Goal: Answer question/provide support: Share knowledge or assist other users

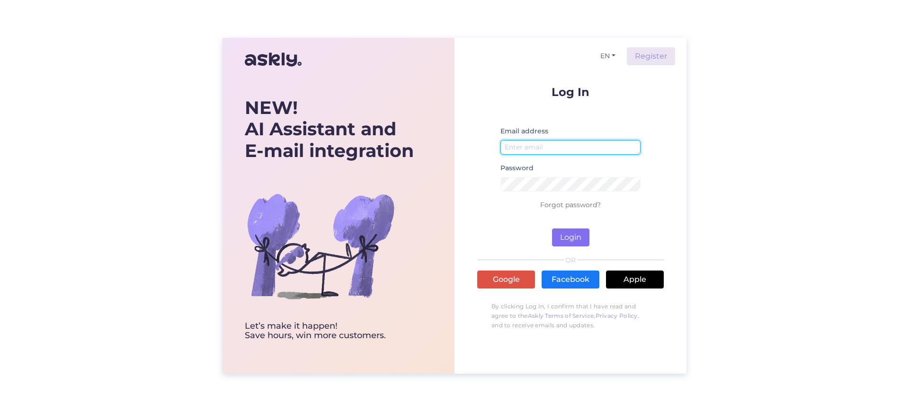
type input "[EMAIL_ADDRESS][DOMAIN_NAME]"
click at [567, 233] on button "Login" at bounding box center [570, 238] width 37 height 18
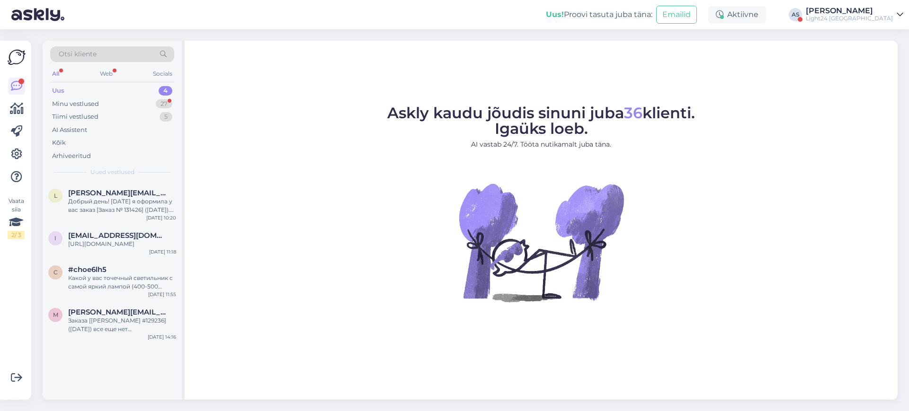
click at [868, 8] on div "[PERSON_NAME]" at bounding box center [849, 11] width 87 height 8
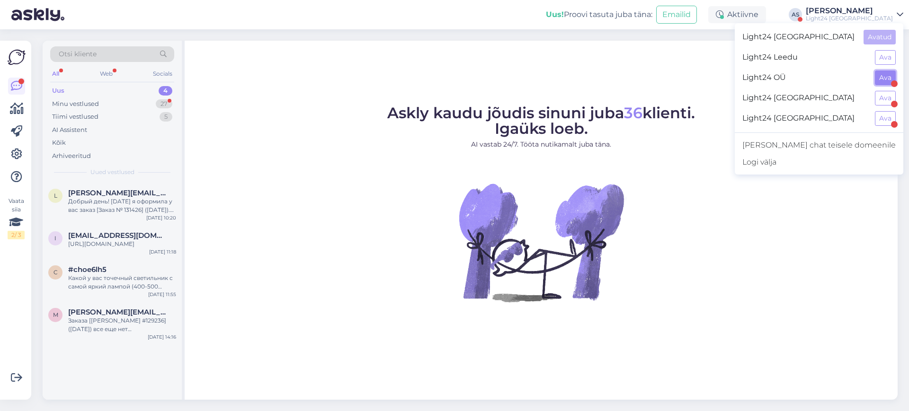
click at [883, 76] on button "Ava" at bounding box center [885, 78] width 21 height 15
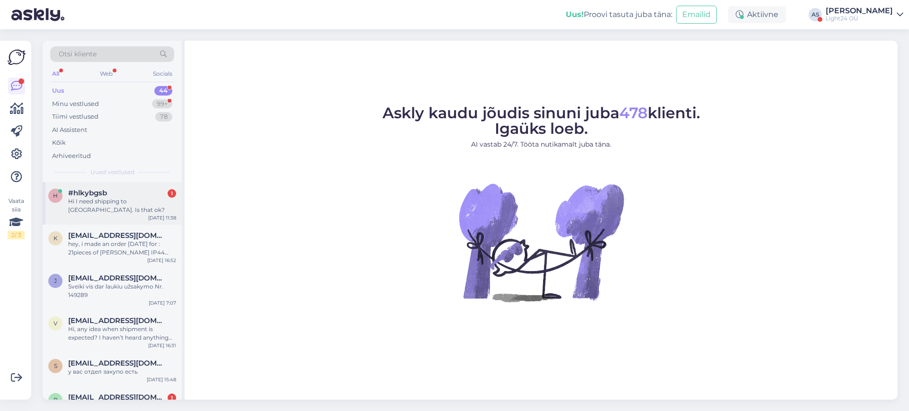
click at [125, 199] on div "Hi I need shipping to [GEOGRAPHIC_DATA]. Is that ok?" at bounding box center [122, 205] width 108 height 17
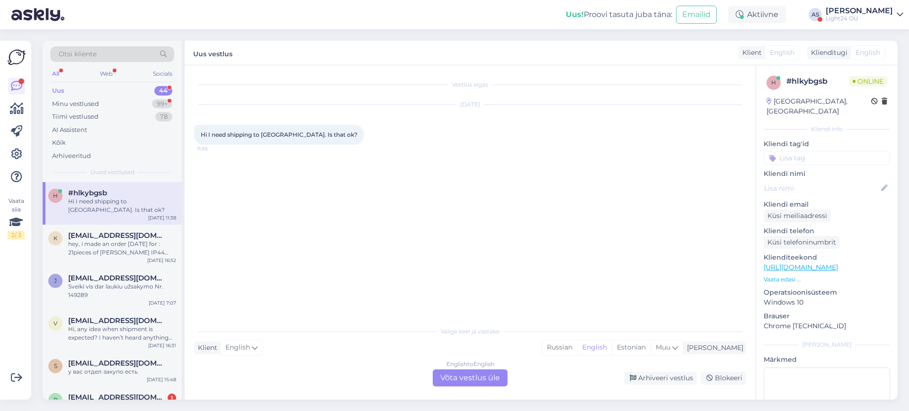
click at [472, 379] on div "English to English Võta vestlus üle" at bounding box center [470, 378] width 75 height 17
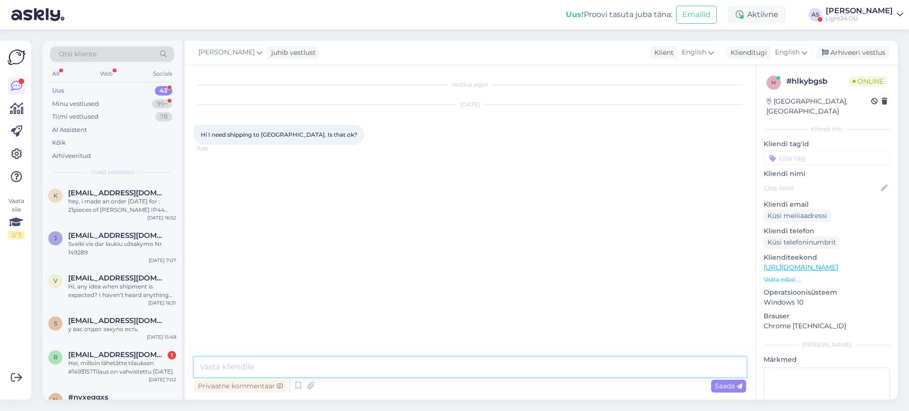
click at [315, 365] on textarea at bounding box center [470, 367] width 552 height 20
type textarea "Tere,"
click at [801, 54] on div "English" at bounding box center [791, 52] width 43 height 15
type input "est"
click at [747, 93] on link "Estonian" at bounding box center [770, 94] width 104 height 15
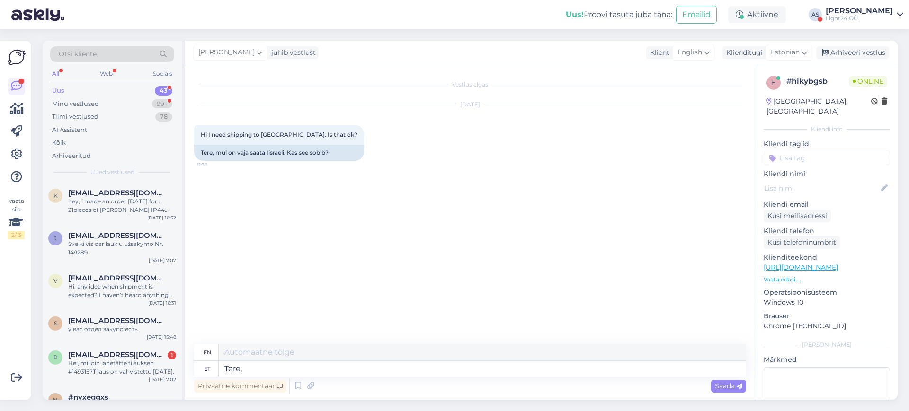
type textarea "Hello,"
click at [259, 372] on textarea "Tere," at bounding box center [482, 369] width 527 height 16
type textarea "Tere, saadame"
type textarea "Hello, we are sending"
type textarea "Tere, saadame ikka"
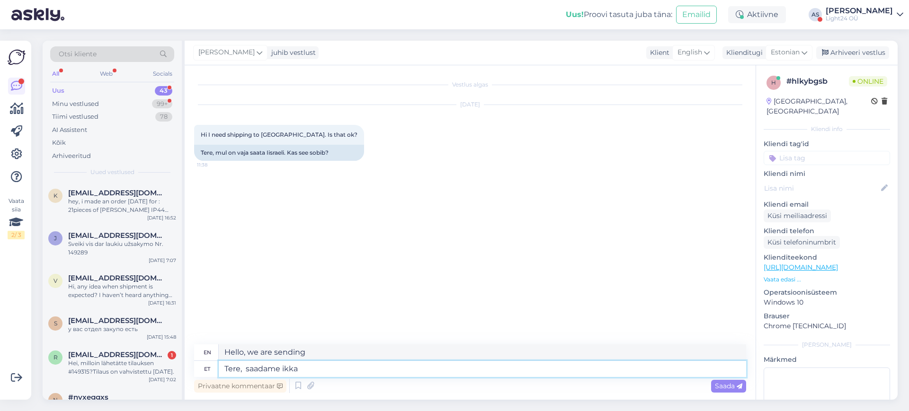
type textarea "Hello, we still ship."
type textarea "Tere, saadame ikka Iisraeli"
type textarea "Hello, we still ship to [GEOGRAPHIC_DATA]"
type textarea "Tere, saadame ikka Iisraeli"
click at [729, 386] on span "Saada" at bounding box center [728, 386] width 27 height 9
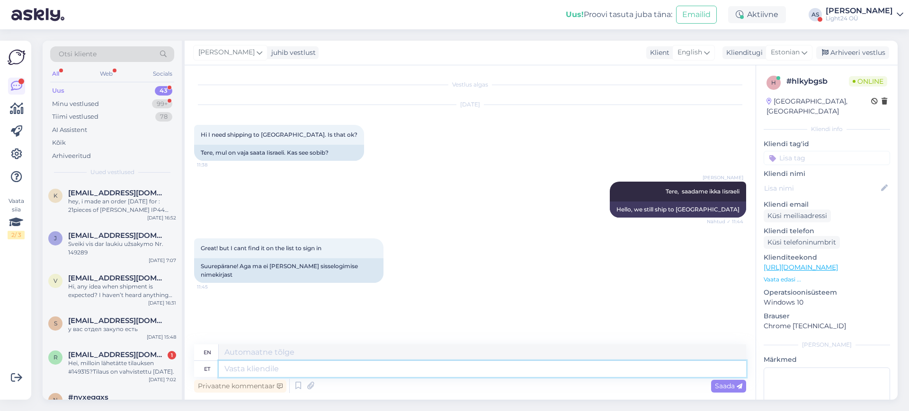
click at [279, 365] on textarea at bounding box center [482, 369] width 527 height 16
type textarea "pean"
type textarea "I have to"
type textarea "pean teile a"
type textarea "I owe you"
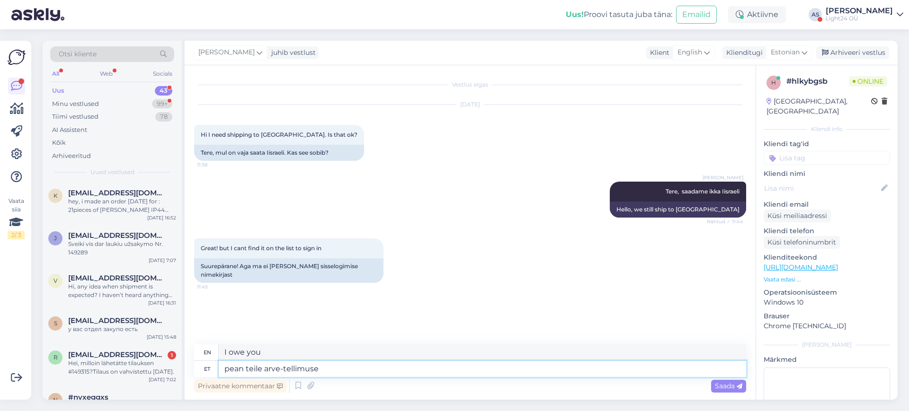
type textarea "pean teile arve-tellimuse"
type textarea "I need to order an invoice from you."
type textarea "pean teile arve-tellimuse kinnituse"
type textarea "I need an invoice/order confirmation for you."
type textarea "pean teile arve-tellimuse kinnituse saatma"
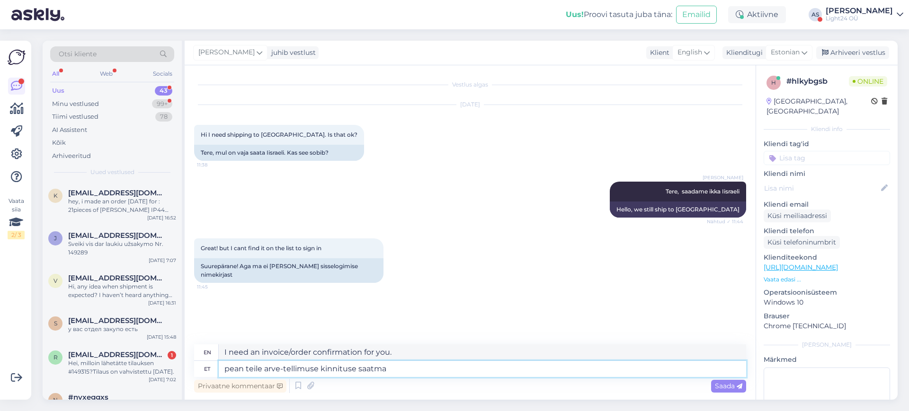
type textarea "I need to send you an invoice/order confirmation."
type textarea "pean teile arve-tellimuse kinnituse saatma käsitsi"
type textarea "I need to send you the invoice order confirmation manually."
type textarea "pean teile arve-tellimuse kinnituse saatma käsitsi,"
type textarea "I have to send you the invoice order confirmation manually,"
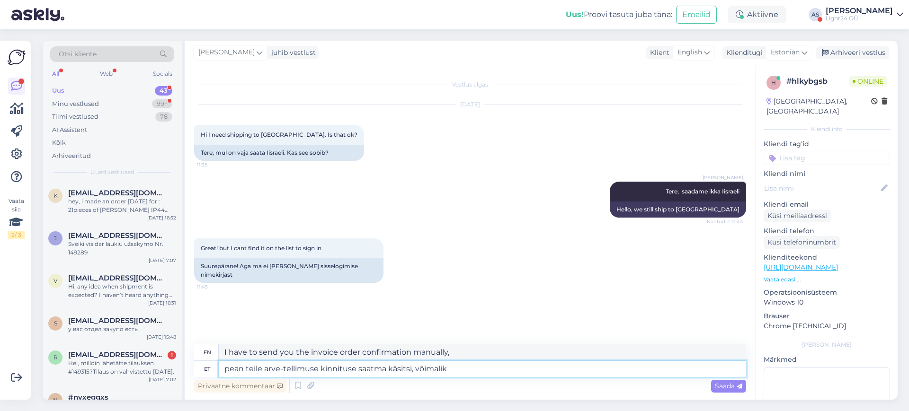
type textarea "pean teile arve-tellimuse kinnituse saatma käsitsi, võimalik"
type textarea "I need to send you the invoice-order confirmation manually, is it possible?"
type textarea "pean teile arve-tellimuse kinnituse saatma käsitsi, võimalik, et"
type textarea "I have to send you the invoice order confirmation manually, possibly"
type textarea "pean teile arve-tellimuse kinnituse saatma käsitsi, võimalik, et epoes s"
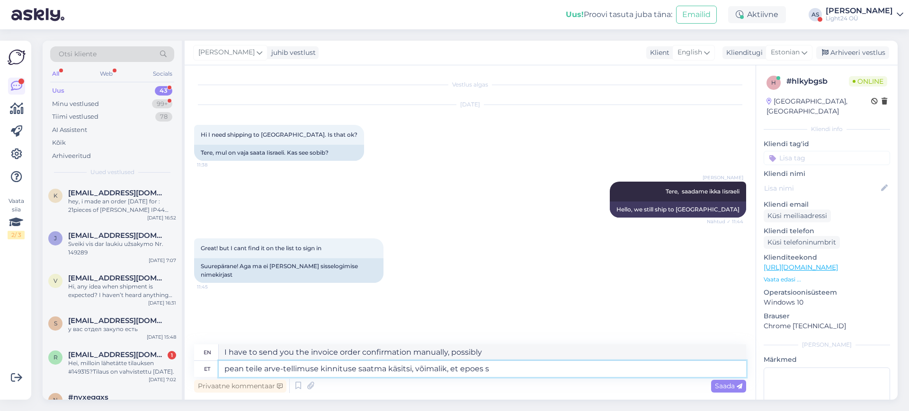
type textarea "I need to send you the invoice-order confirmation manually, possibly via e-comm…"
type textarea "pean teile arve-tellimuse kinnituse saatma käsitsi, võimalik, et epoes seda e"
type textarea "I have to send you the invoice-order confirmation manually, maybe the epoes wil…"
type textarea "pean teile arve-tellimuse kinnituse saatma käsitsi, võimalik, et epoes seda ei"
type textarea "I have to send you the invoice-order confirmation manually, it's possible that …"
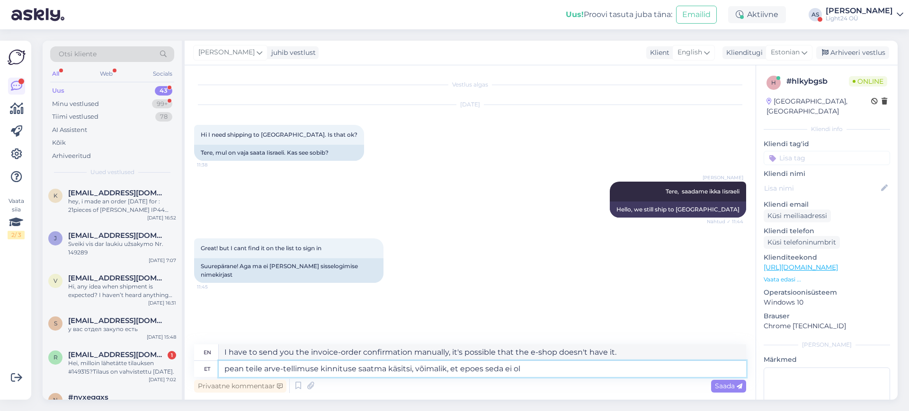
type textarea "pean teile arve-tellimuse kinnituse saatma käsitsi, võimalik, et epoes seda ei …"
type textarea "I need to send you an invoice-order confirmation manually, it's possible that t…"
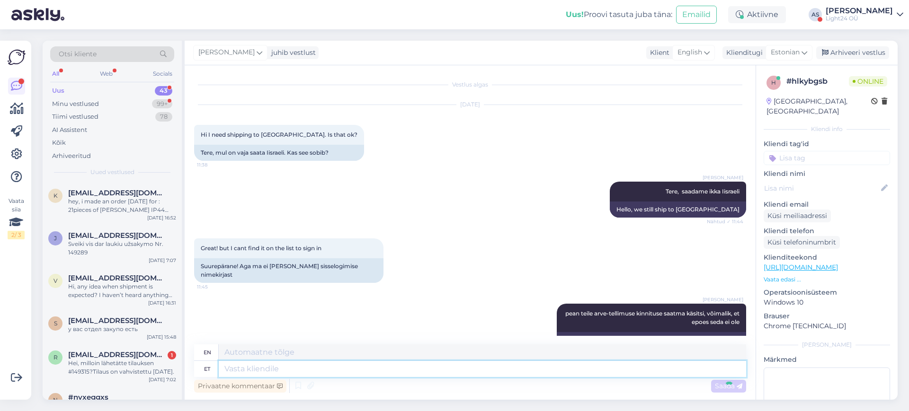
scroll to position [23, 0]
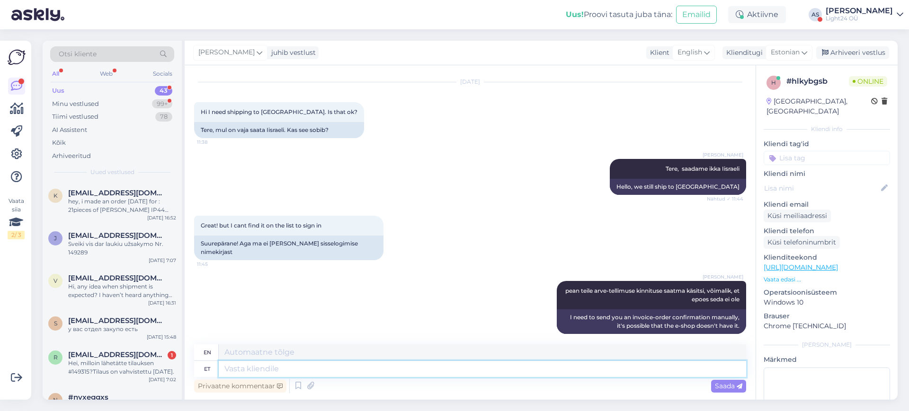
click at [258, 368] on textarea at bounding box center [482, 369] width 527 height 16
type textarea "kui t"
type textarea "if"
type textarea "kui te t"
type textarea "if you"
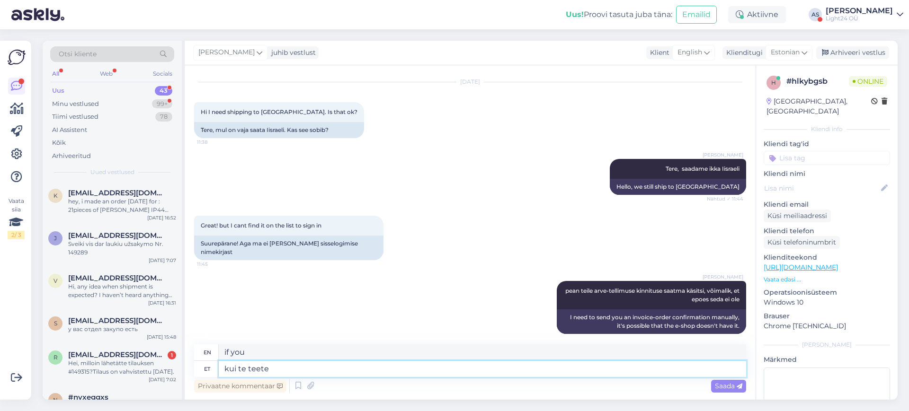
type textarea "kui te teete"
type textarea "if you do"
type textarea "kui te teete epoes t"
type textarea "if you do it in the shop"
type textarea "kui te teete epoes tellimuse ä"
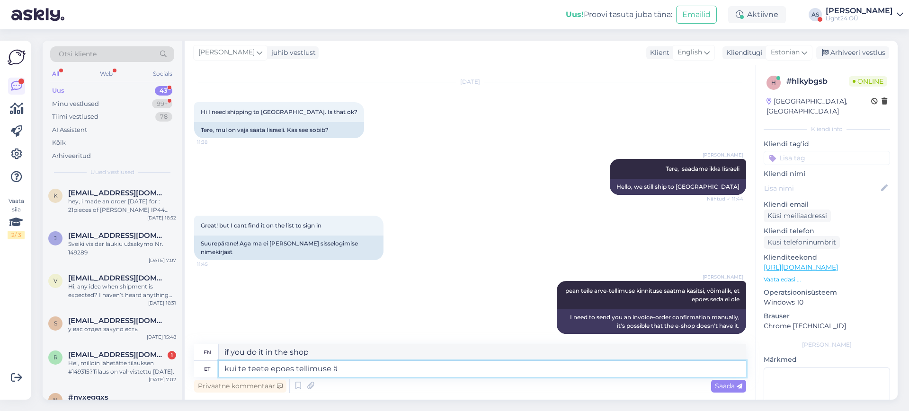
type textarea "when you place an order in the e-shop"
type textarea "kui te teete epoes tellimuse ära ja"
type textarea "when you place an order in the e-shop and"
type textarea "kui te teete epoes tellimuse ära ja märgite s"
type textarea "when you place an order in the e-shop and mark"
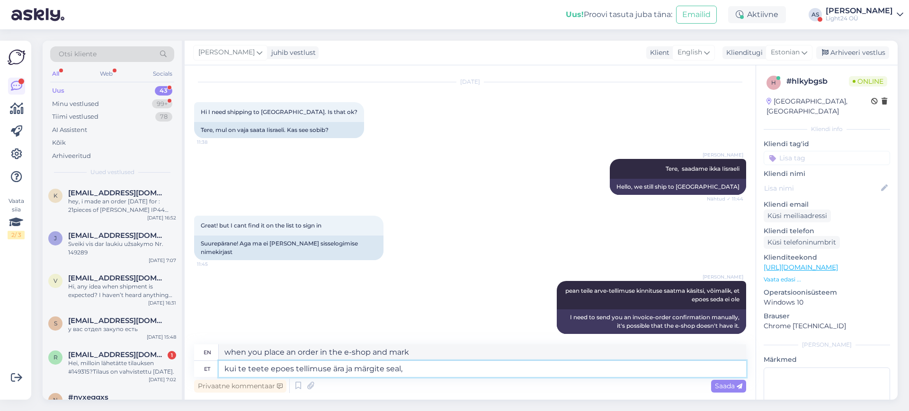
type textarea "kui te teete epoes tellimuse ära ja märgite seal, e"
type textarea "when you place an order in the e-shop and indicate there,"
type textarea "kui te teete epoes tellimuse ära ja märgite seal, et"
type textarea "if you place an order in the e-shop and indicate there that"
type textarea "kui te teete epoes tellimuse ära ja märgite seal, et soovite"
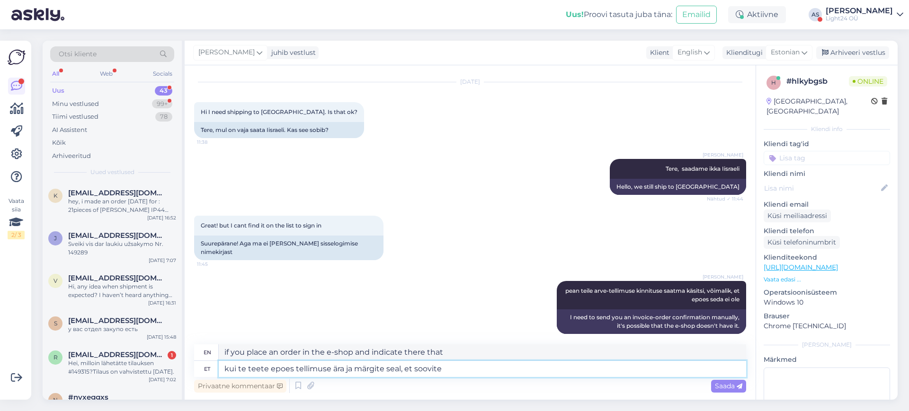
type textarea "if you place an order in the e-shop and indicate there that you want"
type textarea "kui te teete epoes tellimuse ära ja märgite seal"
type textarea "if you place an order in the e-shop and indicate there that"
type textarea "kui te teete epoes tellimuse ära ja märgite se"
type textarea "if you place an order in the e-shop and indicate there,"
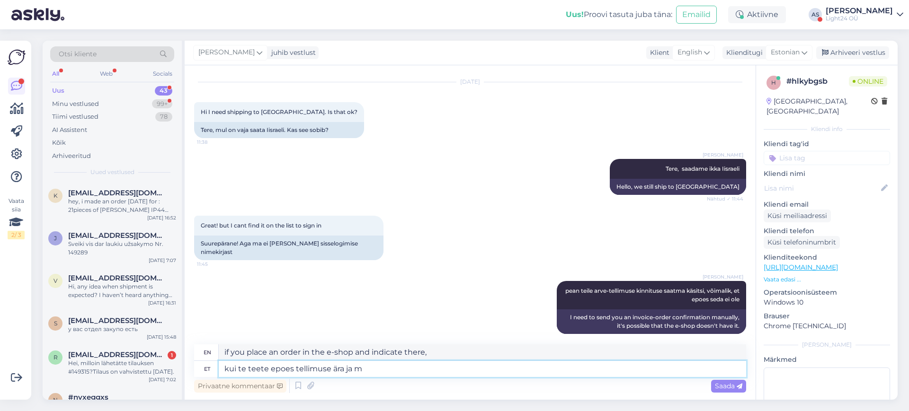
type textarea "kui te teete epoes tellimuse ära ja"
type textarea "when you place an order in the e-shop and mark"
type textarea "kui te teete epoes tellimuse ära"
type textarea "when you place an order in the e-shop and"
type textarea "kui te teete epoes tellimuse"
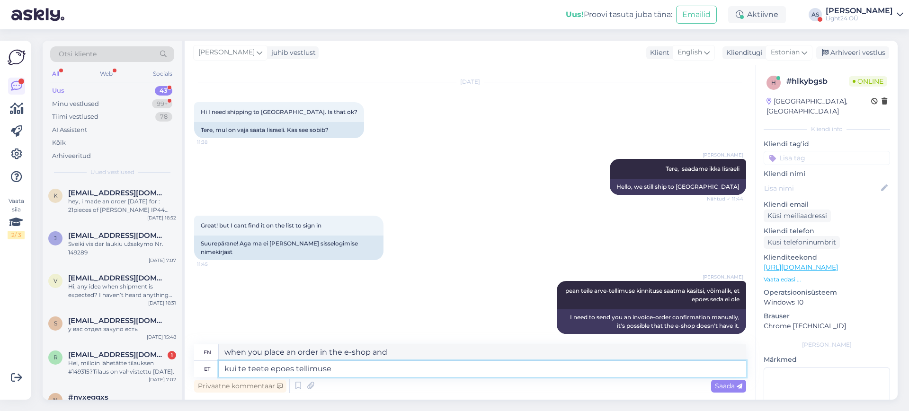
type textarea "when you place an order in the e-shop"
type textarea "kui te teete e"
type textarea "if you do it in the shop"
type textarea "kui te t"
type textarea "if you do"
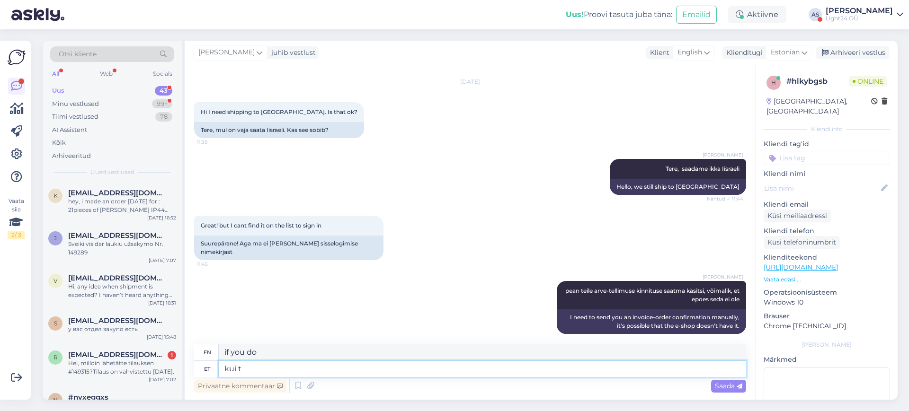
type textarea "kui"
type textarea "if you"
type textarea "k"
type textarea "if"
type textarea "saatke"
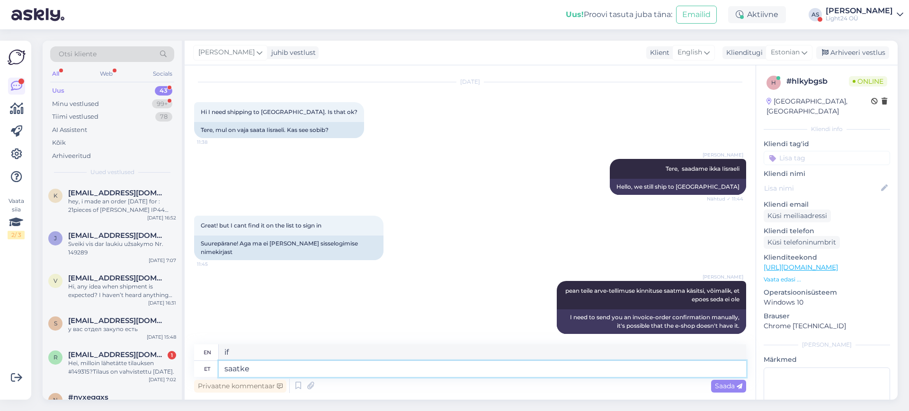
type textarea "send"
type textarea "saatke soovitud v"
type textarea "send the desired"
type textarea "[PERSON_NAME]"
type textarea "send the desired"
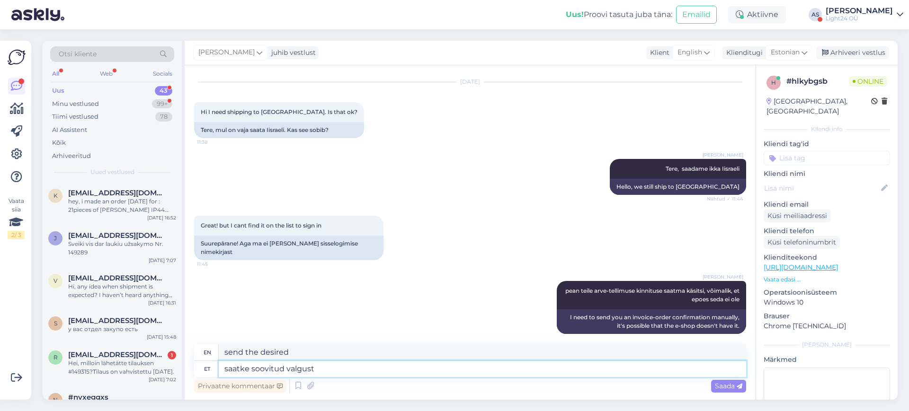
type textarea "saatke soovitud valgusti"
type textarea "send the desired light"
type textarea "saatke soovitud valgustite"
type textarea "send the desired lighting fixtures"
type textarea "saatke soovitud valgustite nimekiri e"
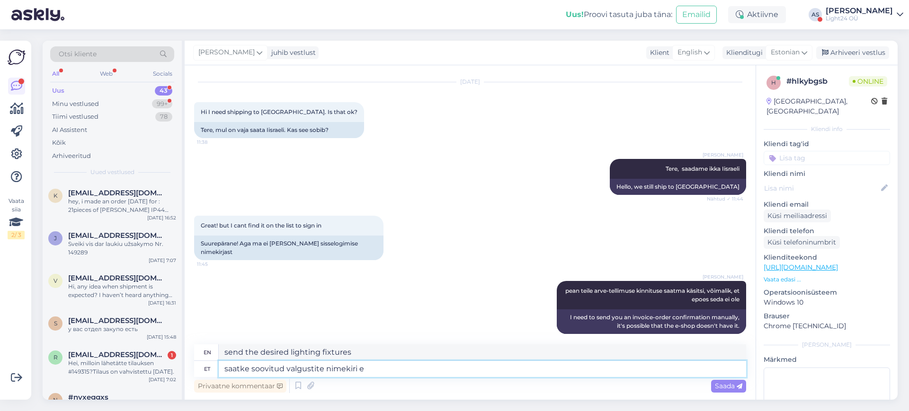
type textarea "send a list of desired lighting fixtures"
type textarea "saatke soovitud valgustite nimekiri emailile"
type textarea "send a list of desired lighting fixtures to email"
type textarea "saatke soovitud valgustite nimekiri emailile [EMAIL_ADDRESS][DOMAIN_NAME]"
type textarea "send a list of desired lighting fixtures to [EMAIL_ADDRESS][DOMAIN_NAME]"
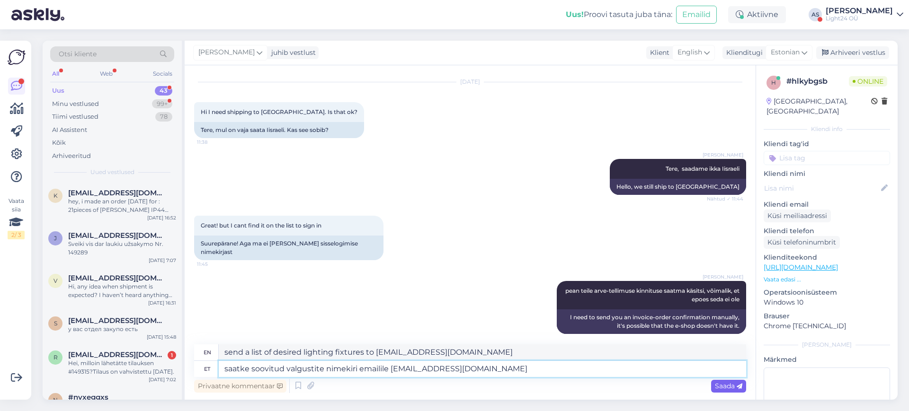
type textarea "saatke soovitud valgustite nimekiri emailile [EMAIL_ADDRESS][DOMAIN_NAME]"
click at [725, 382] on span "Saada" at bounding box center [728, 386] width 27 height 9
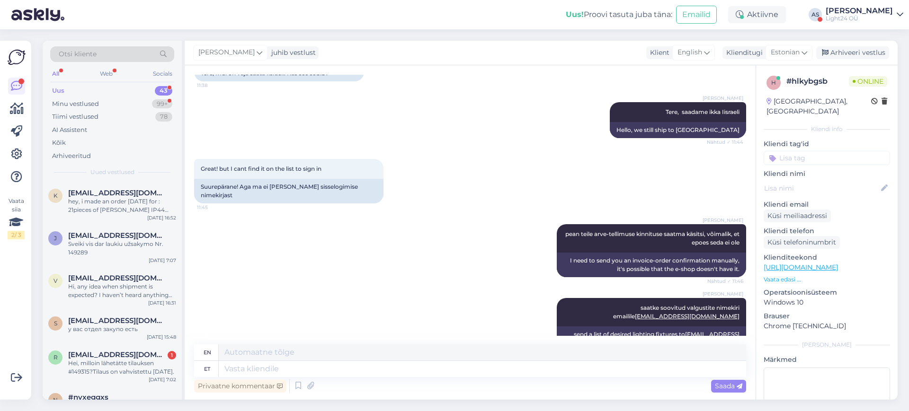
scroll to position [136, 0]
